Goal: Navigation & Orientation: Find specific page/section

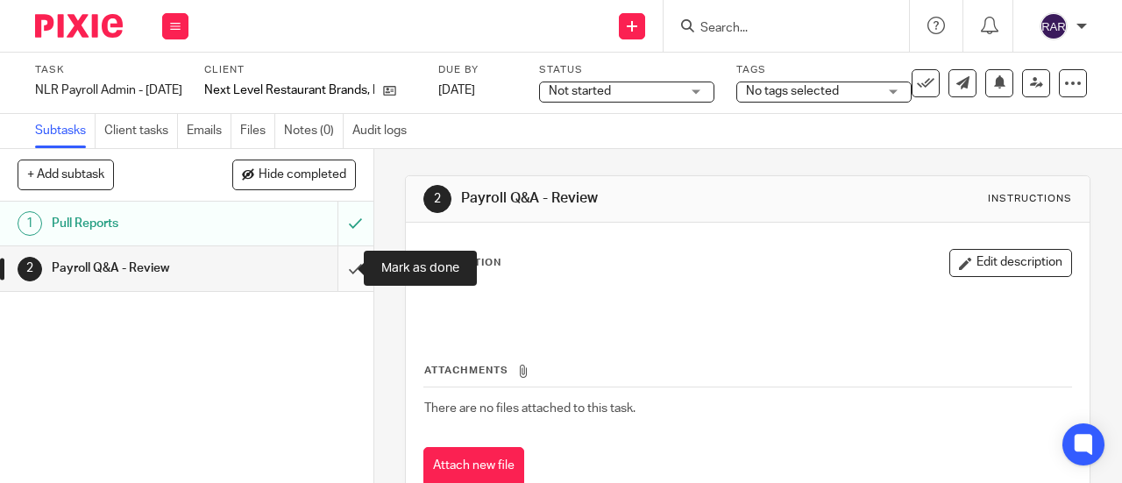
scroll to position [82, 0]
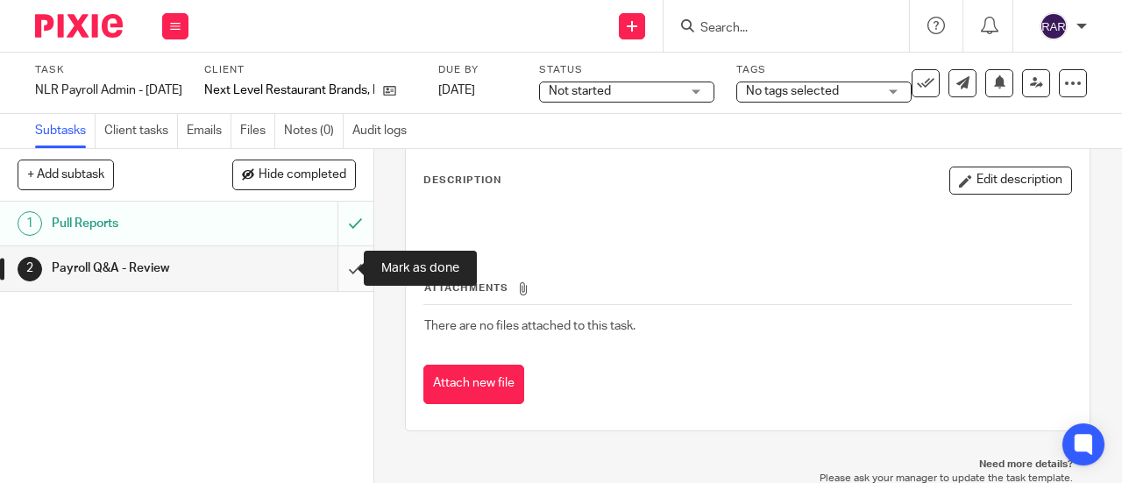
click at [335, 267] on input "submit" at bounding box center [186, 268] width 373 height 44
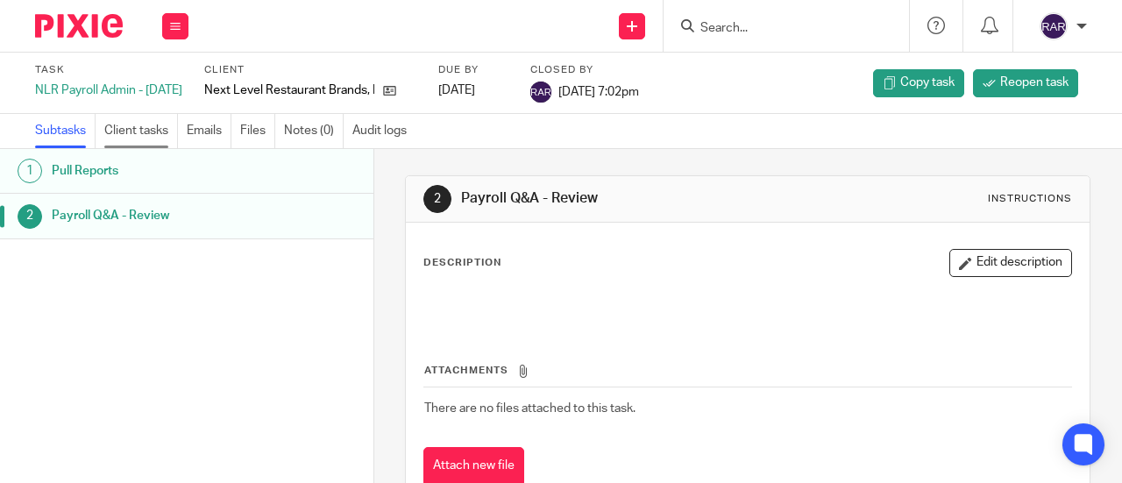
click at [140, 129] on link "Client tasks" at bounding box center [141, 131] width 74 height 34
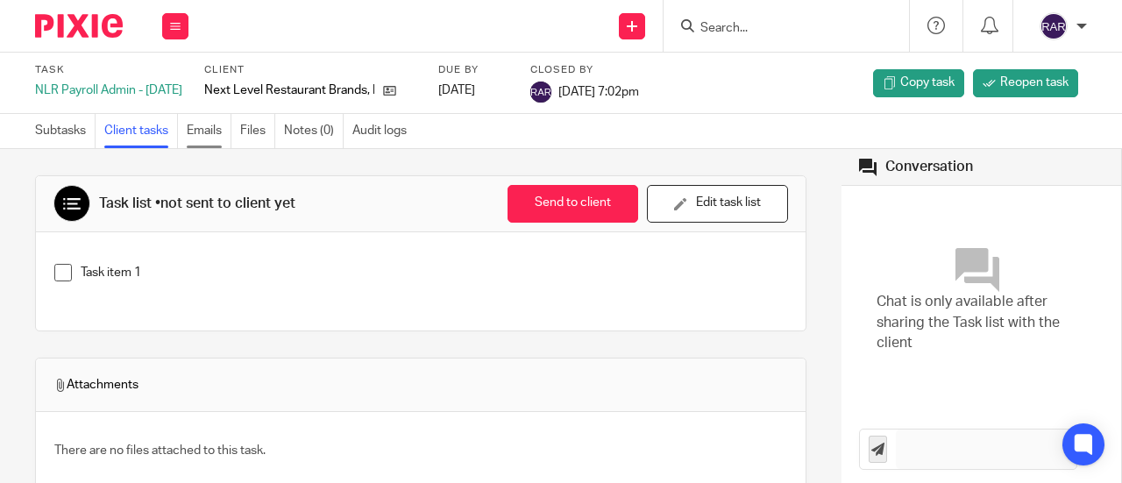
click at [205, 132] on link "Emails" at bounding box center [209, 131] width 45 height 34
